Goal: Complete application form

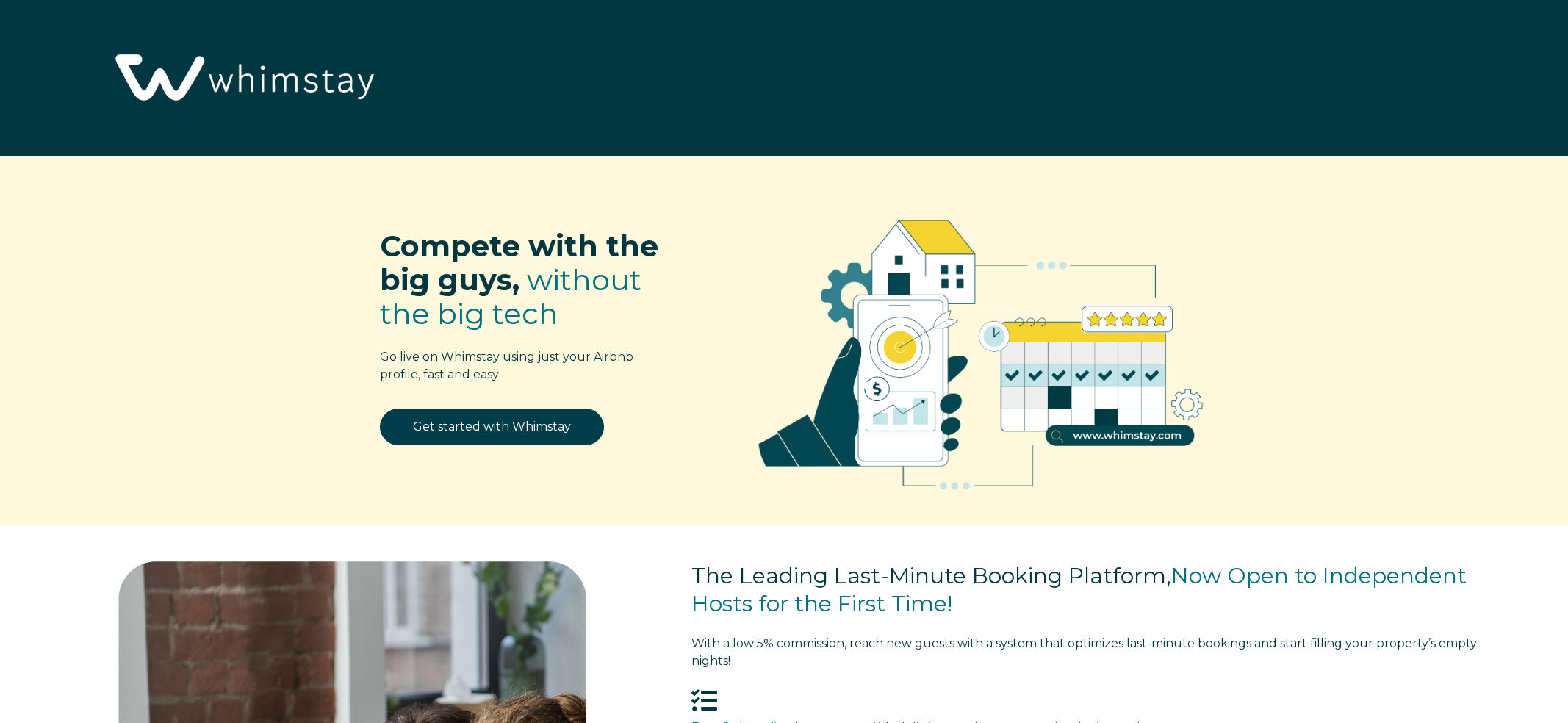
select select "US"
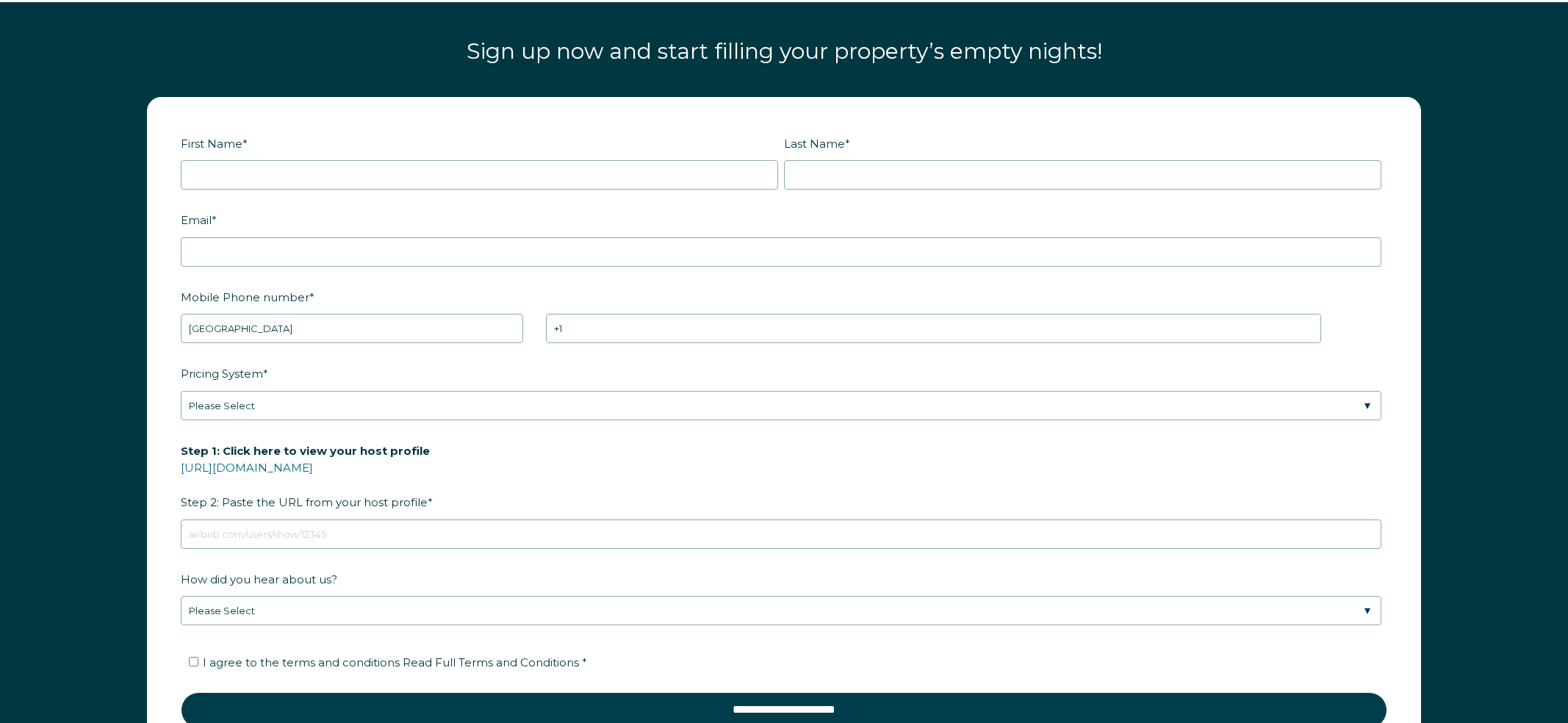
scroll to position [2421, 0]
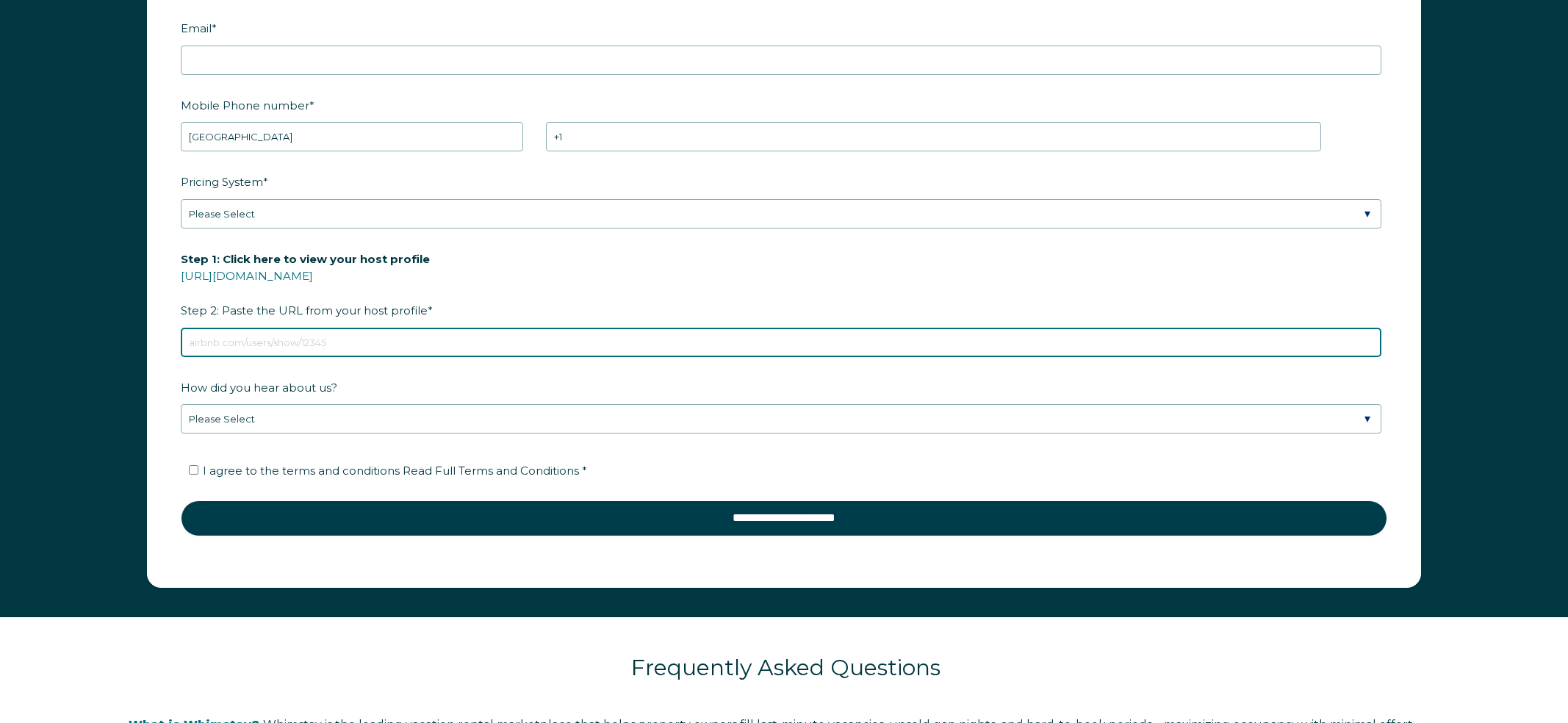
click at [408, 340] on input "Step 1: Click here to view your host profile [URL][DOMAIN_NAME] Step 2: Paste t…" at bounding box center [780, 342] width 1200 height 29
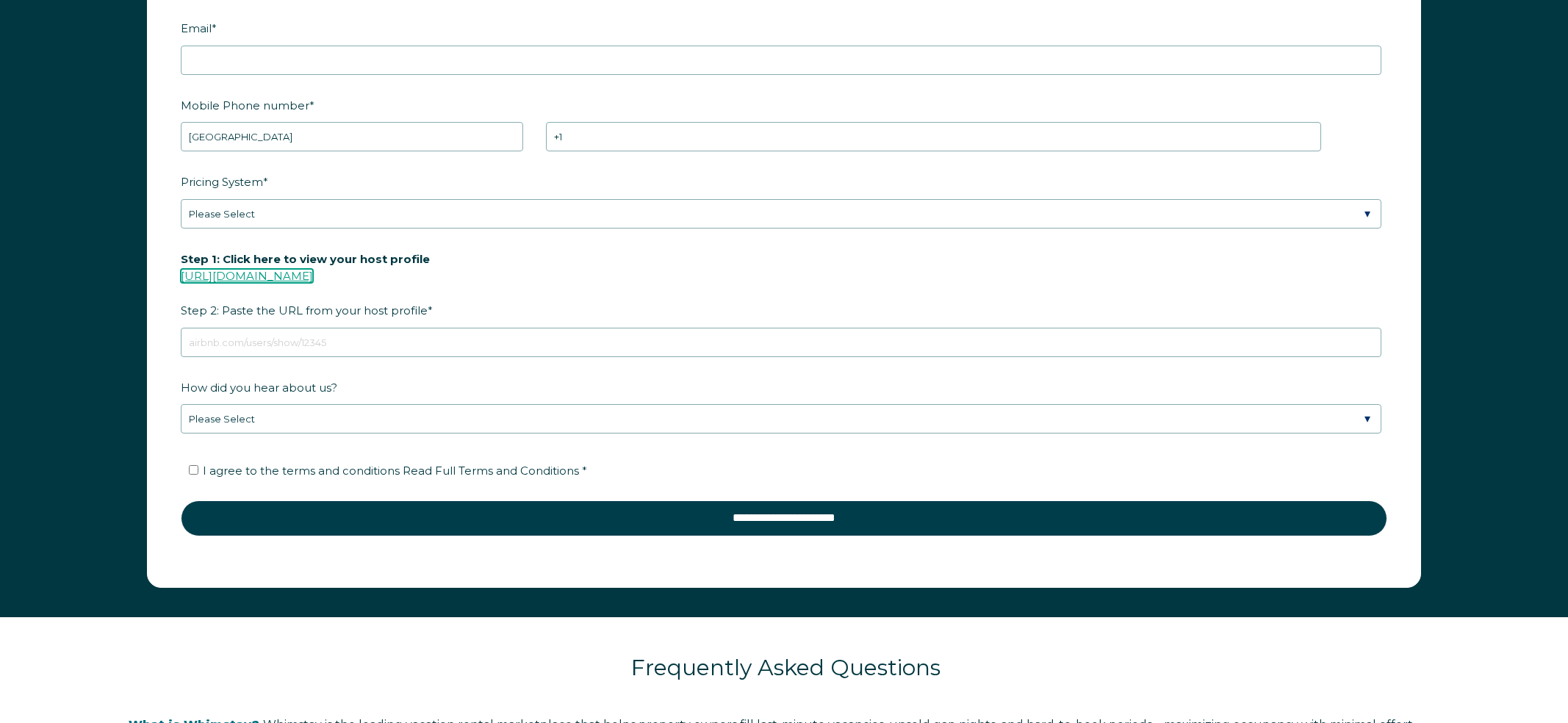
click at [313, 269] on link "[URL][DOMAIN_NAME]" at bounding box center [247, 275] width 132 height 14
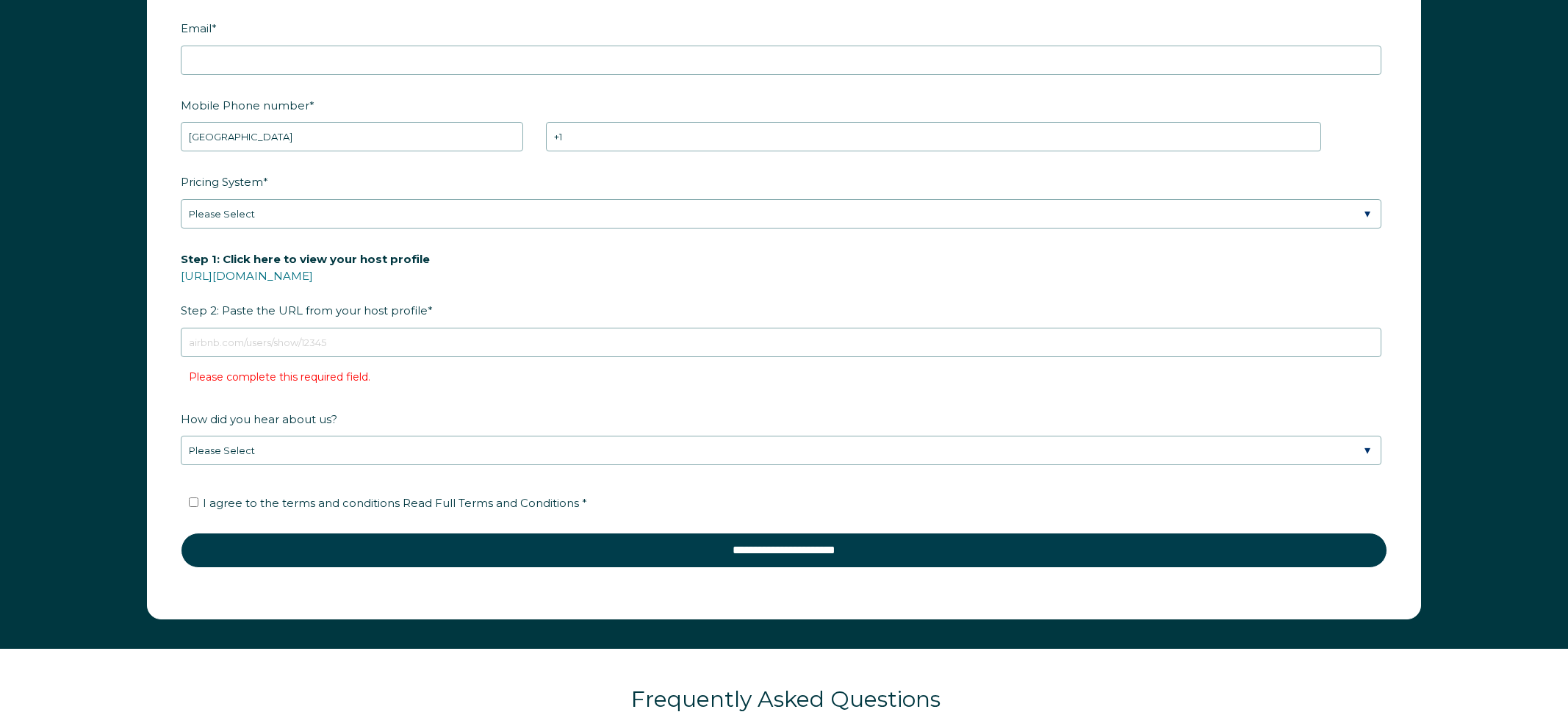
click at [437, 374] on li "Please complete this required field." at bounding box center [793, 377] width 1207 height 24
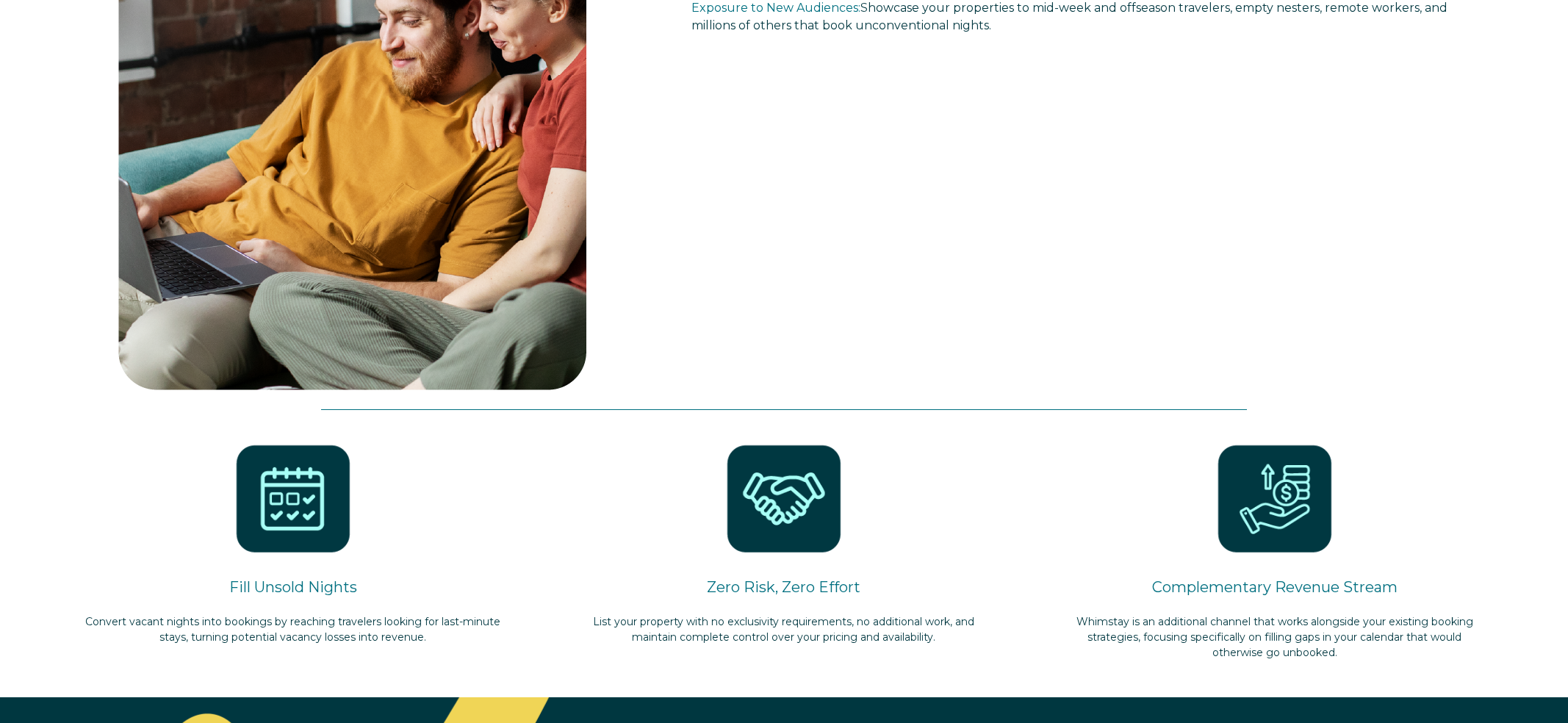
select select "US"
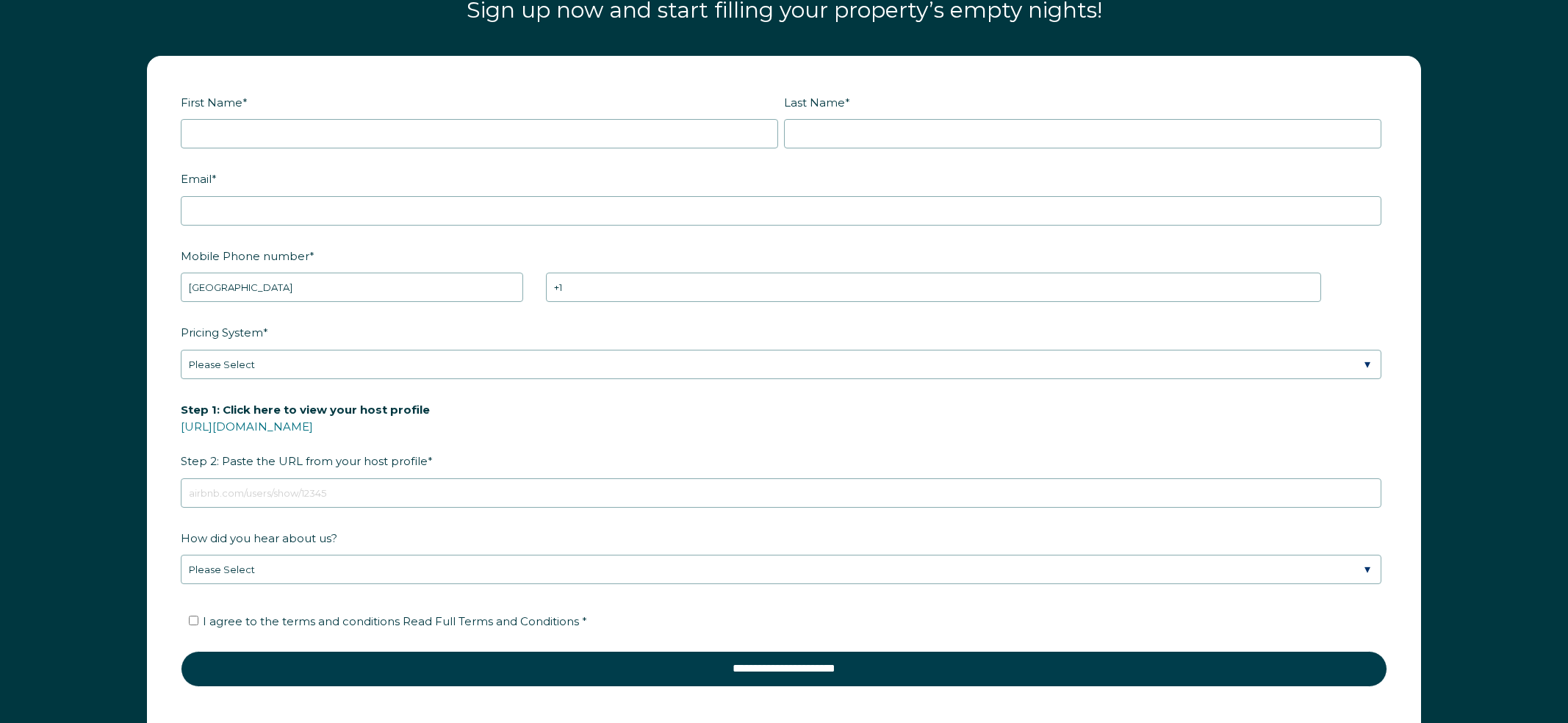
scroll to position [2350, 0]
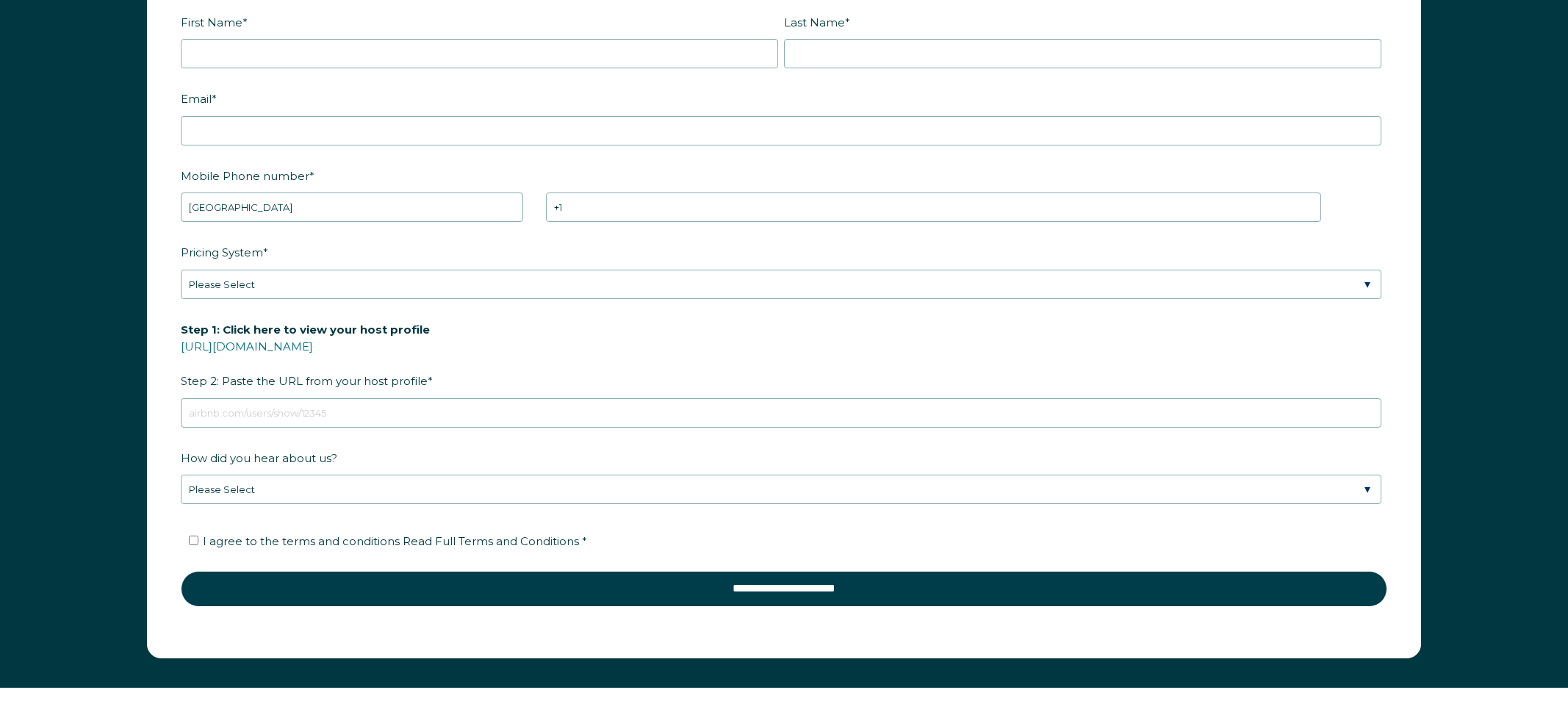
drag, startPoint x: 392, startPoint y: 346, endPoint x: 174, endPoint y: 346, distance: 218.0
click at [174, 346] on form "First Name * Last Name * RBO Token Company ID Referrer Code Dialer Code SSOB Co…" at bounding box center [783, 317] width 1272 height 681
copy link "[URL][DOMAIN_NAME]"
click at [586, 35] on div "First Name *" at bounding box center [482, 39] width 603 height 60
